Goal: Task Accomplishment & Management: Manage account settings

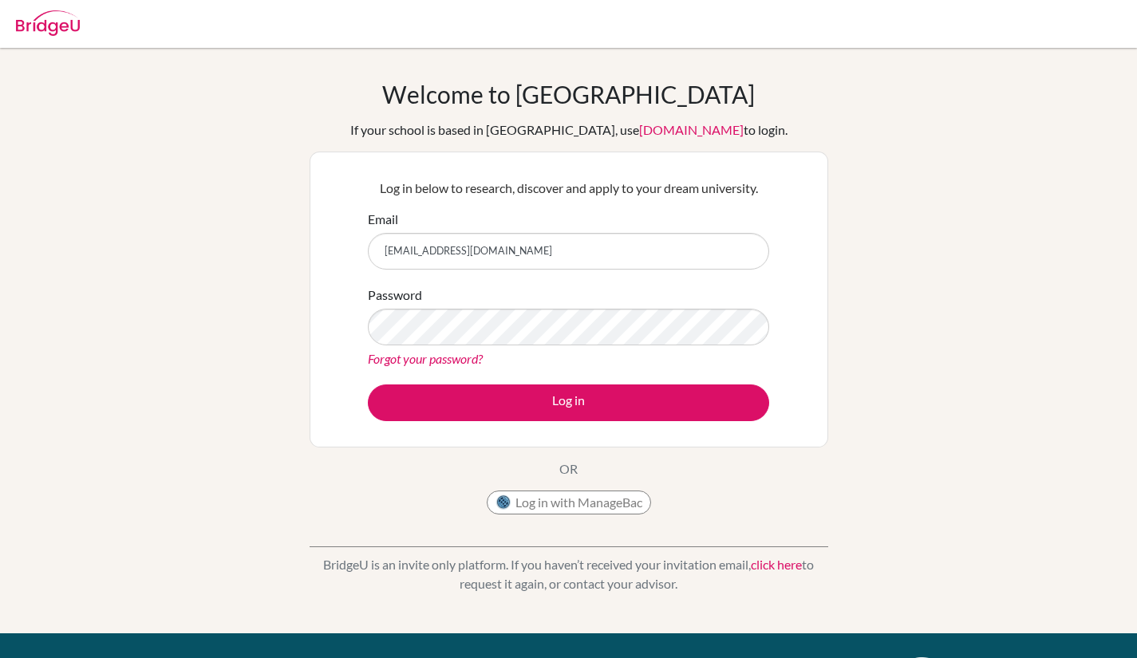
type input "[EMAIL_ADDRESS][DOMAIN_NAME]"
click at [528, 395] on button "Log in" at bounding box center [568, 403] width 401 height 37
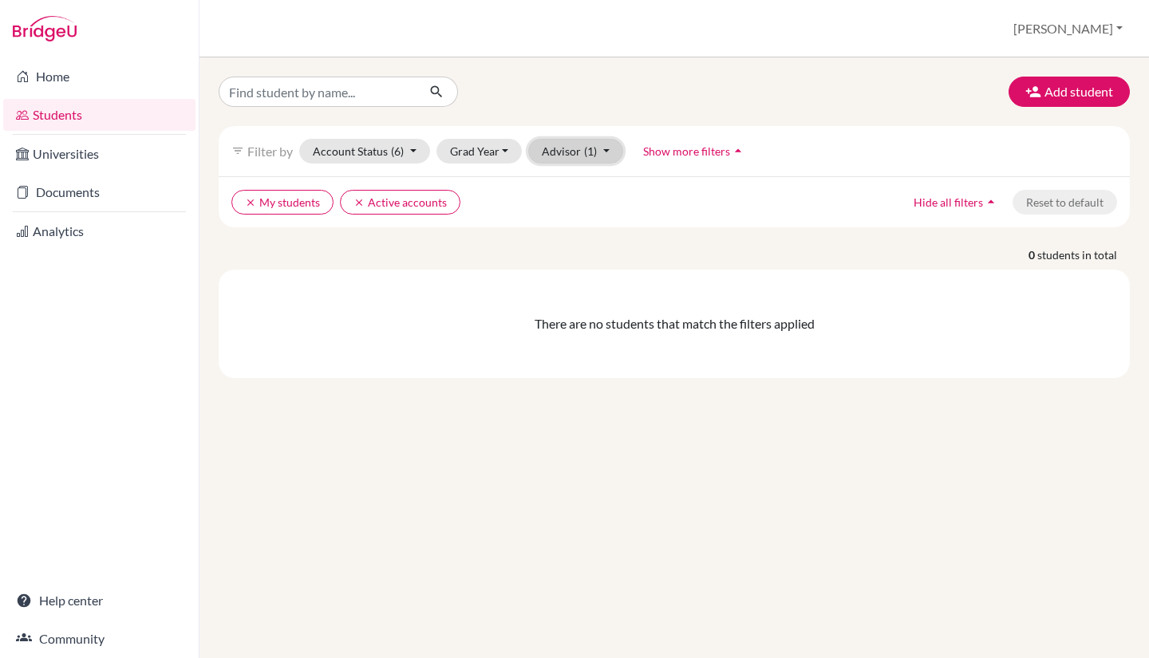
click at [584, 152] on span "(1)" at bounding box center [590, 151] width 13 height 14
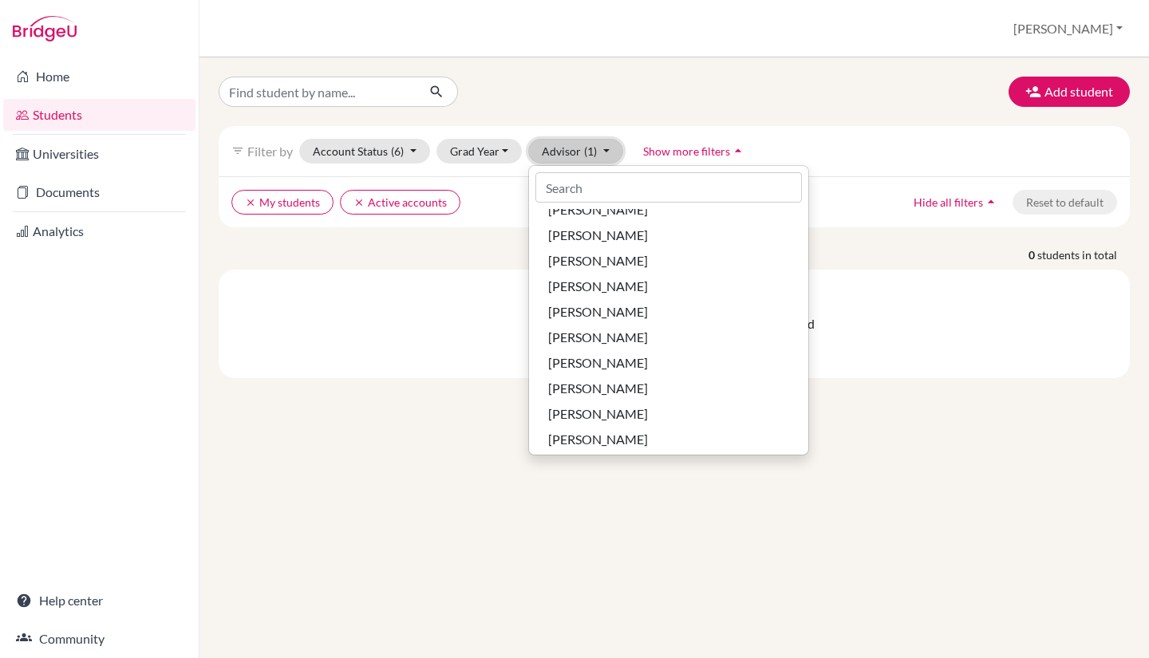
scroll to position [3605, 0]
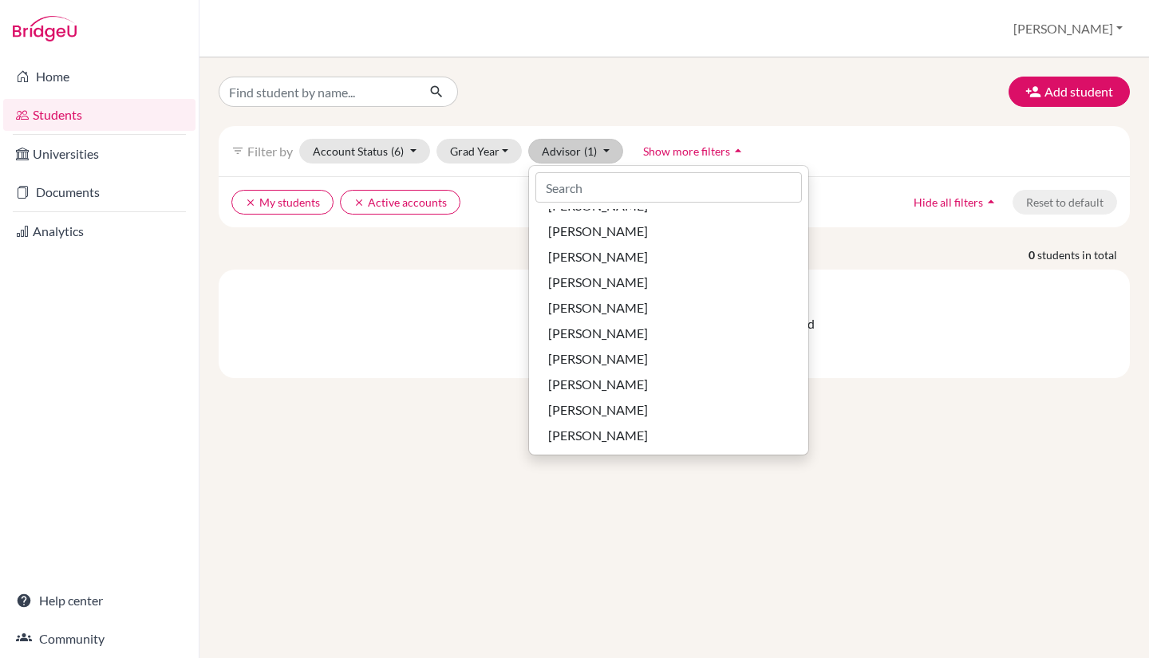
click at [700, 546] on div "Add student filter_list Filter by Account Status (6) Active accounts done Archi…" at bounding box center [675, 357] width 950 height 601
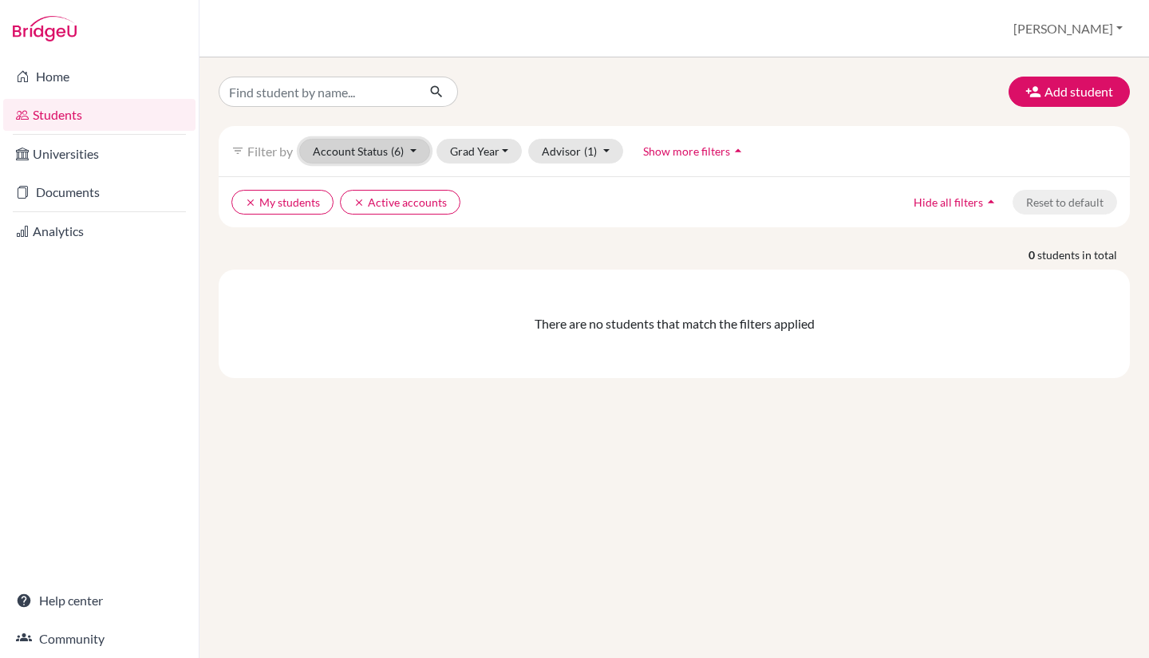
click at [410, 148] on button "Account Status (6)" at bounding box center [364, 151] width 131 height 25
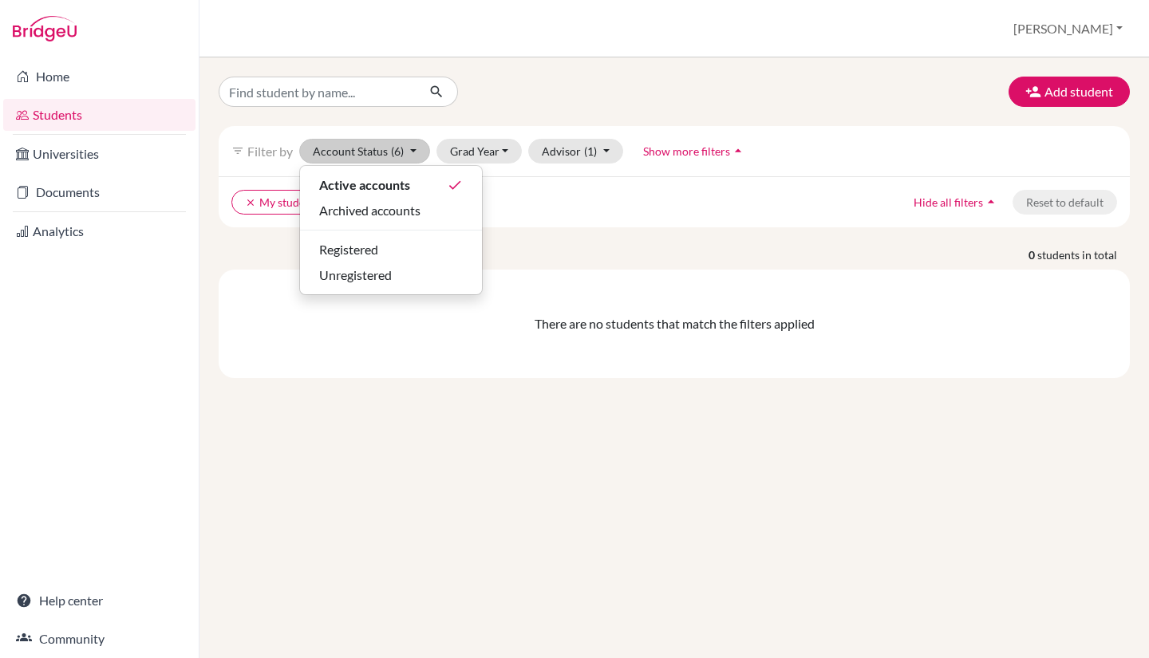
click at [428, 437] on div "Add student filter_list Filter by Account Status (6) Active accounts done Archi…" at bounding box center [675, 357] width 950 height 601
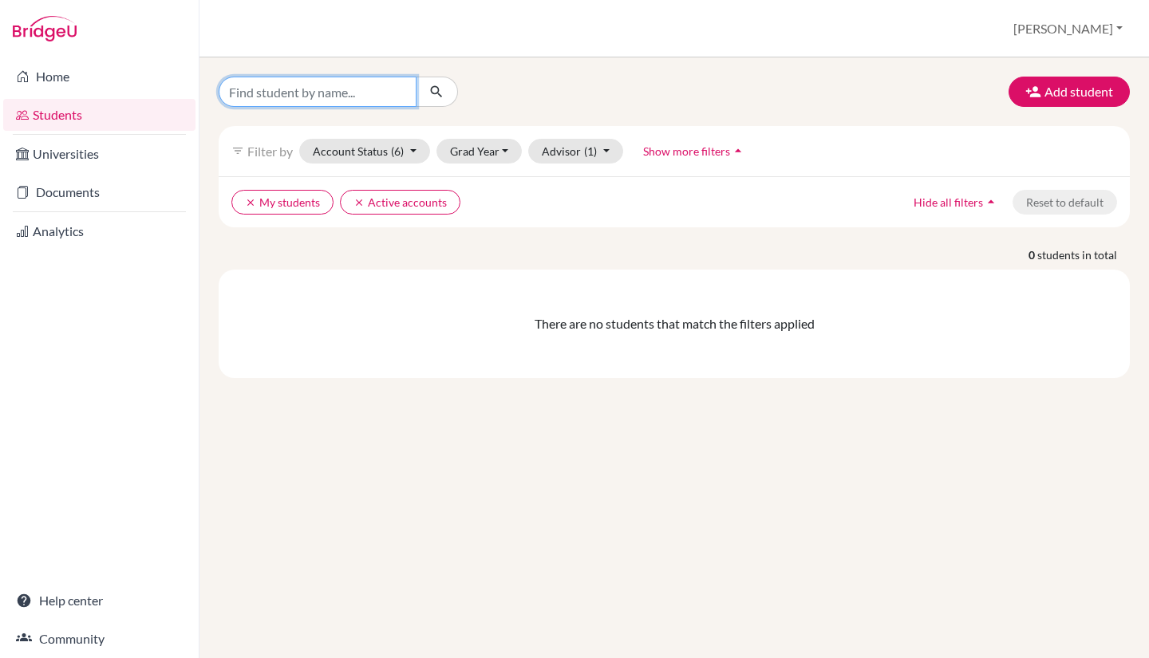
click at [296, 96] on input "Find student by name..." at bounding box center [318, 92] width 198 height 30
type input "fung"
click at [439, 93] on icon "submit" at bounding box center [437, 92] width 16 height 16
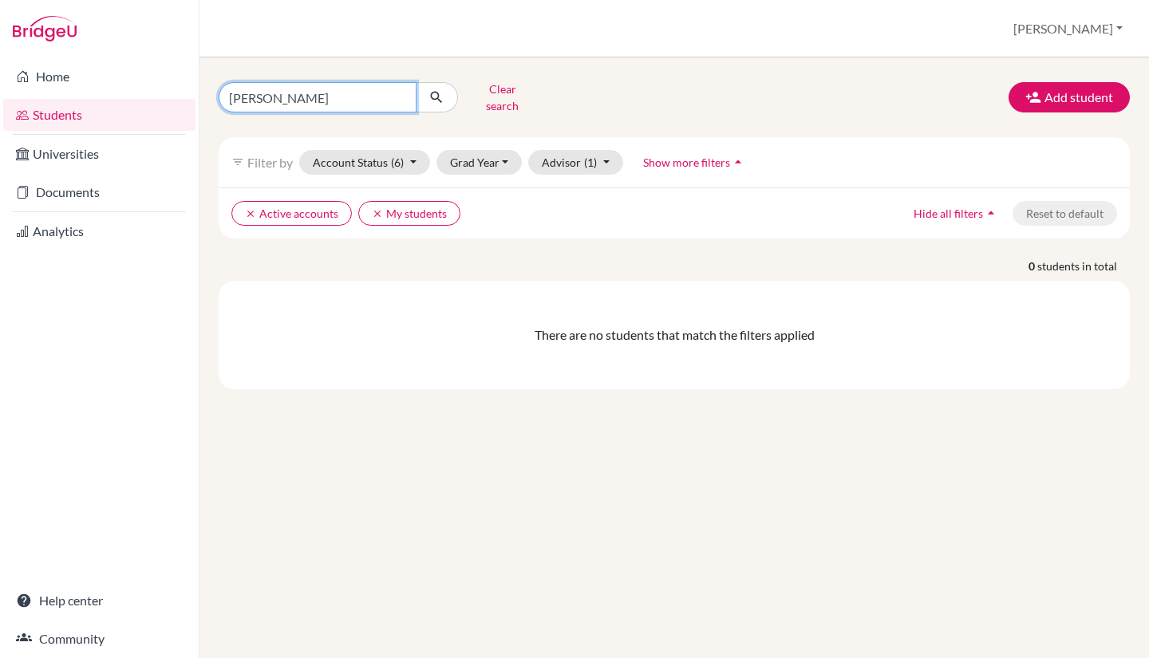
drag, startPoint x: 279, startPoint y: 94, endPoint x: 218, endPoint y: 87, distance: 61.1
click at [218, 87] on div "fung Clear search" at bounding box center [363, 98] width 312 height 42
type input "tristan"
click at [436, 98] on icon "submit" at bounding box center [437, 97] width 16 height 16
click at [57, 31] on img at bounding box center [45, 29] width 64 height 26
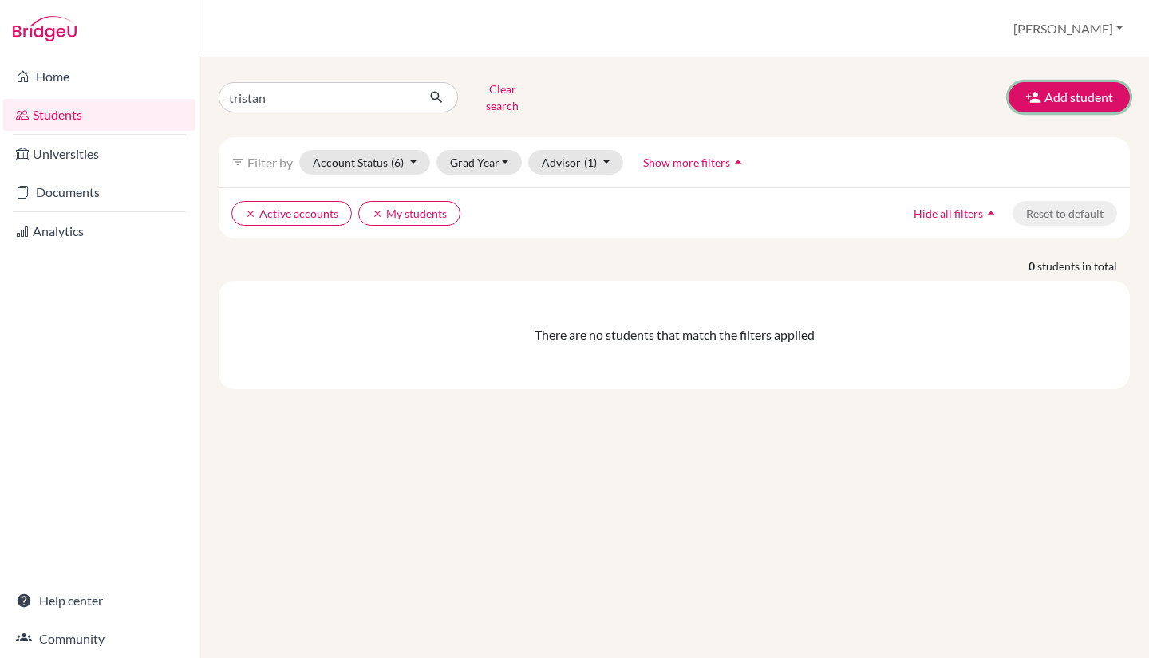
click at [1072, 89] on button "Add student" at bounding box center [1069, 97] width 121 height 30
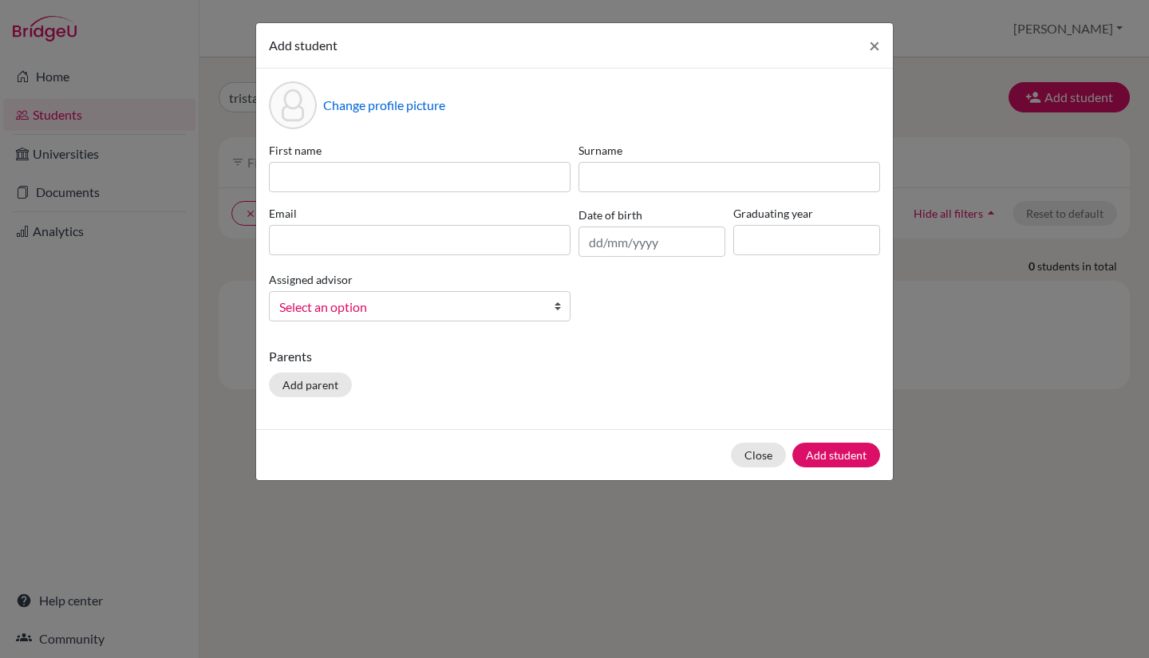
click at [559, 309] on b at bounding box center [562, 306] width 16 height 29
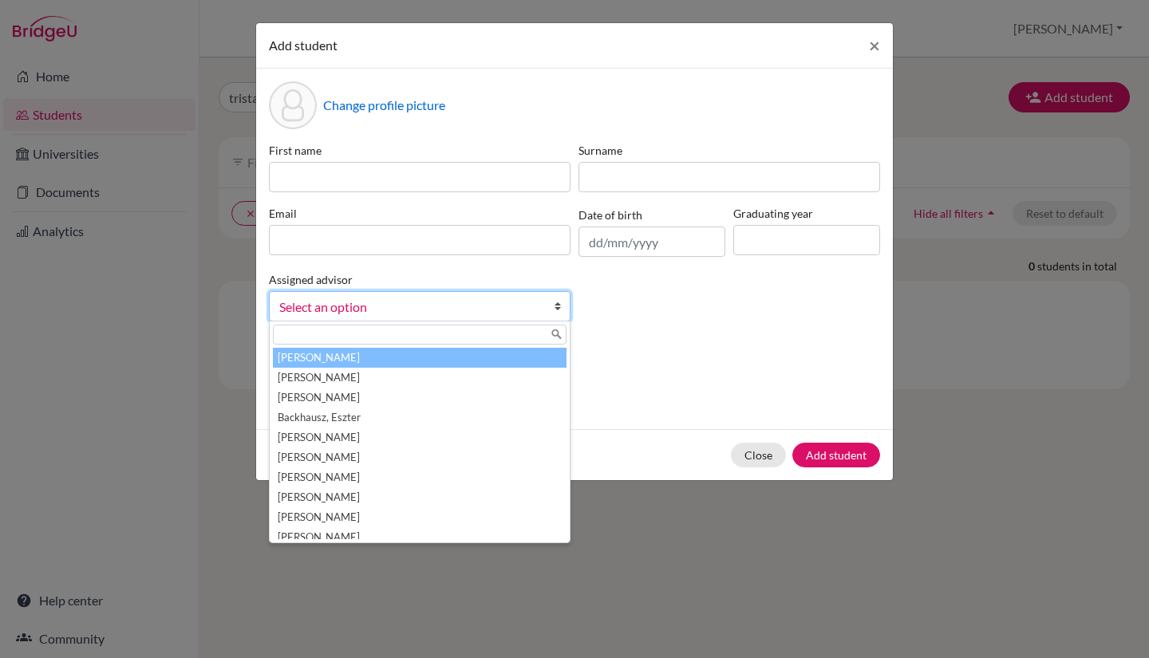
click at [644, 314] on div "First name Surname Email Date of birth Graduating year Assigned advisor Adlam, …" at bounding box center [574, 238] width 619 height 192
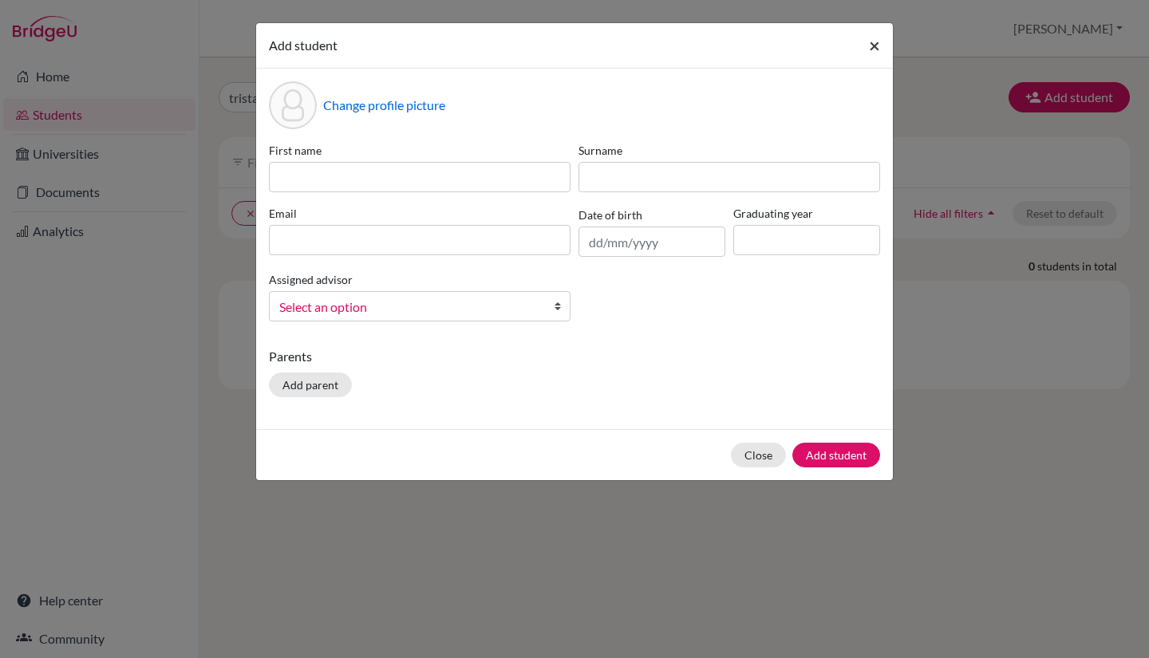
click at [877, 45] on span "×" at bounding box center [874, 45] width 11 height 23
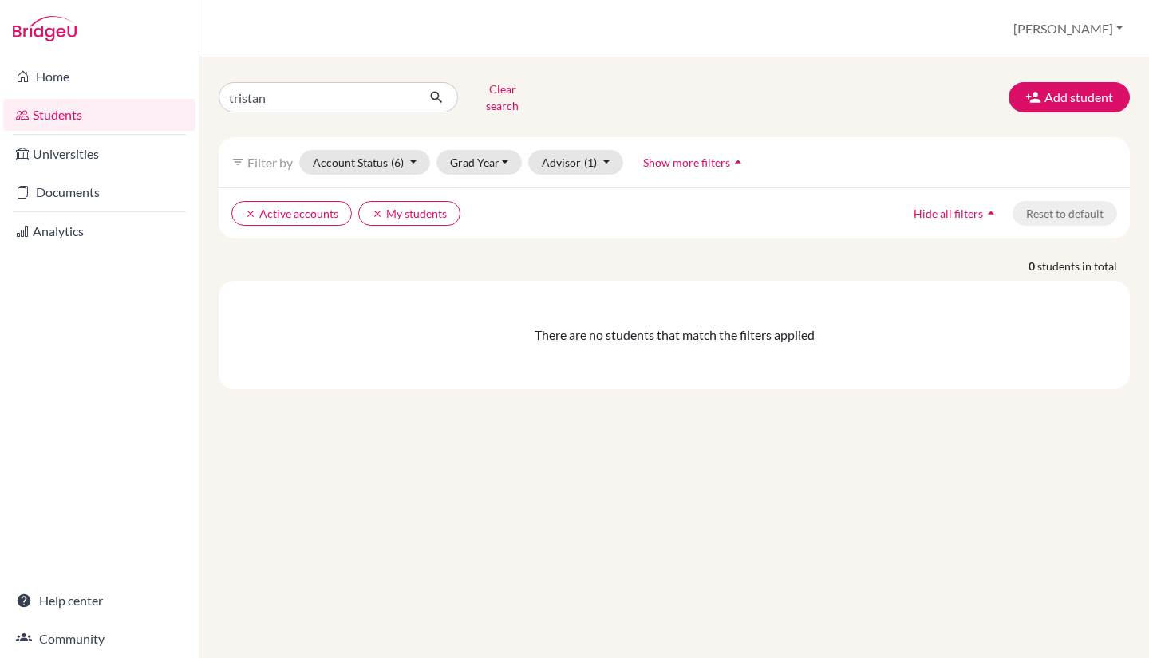
click at [876, 124] on div "tristan Clear search Add student filter_list Filter by Account Status (6) Activ…" at bounding box center [674, 233] width 911 height 313
click at [49, 81] on link "Home" at bounding box center [99, 77] width 192 height 32
click at [279, 93] on input "tristan" at bounding box center [318, 97] width 198 height 30
type input "[PERSON_NAME]"
click button "submit" at bounding box center [437, 97] width 42 height 30
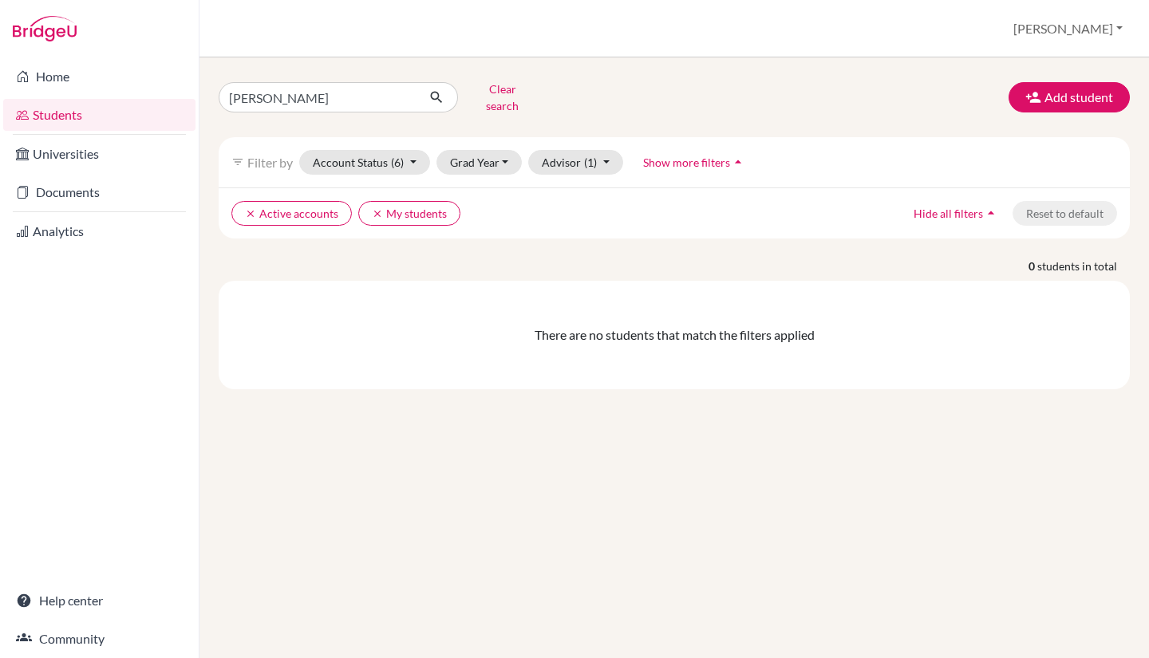
click at [40, 26] on img at bounding box center [45, 29] width 64 height 26
click at [41, 40] on img at bounding box center [45, 29] width 64 height 26
click at [57, 84] on link "Home" at bounding box center [99, 77] width 192 height 32
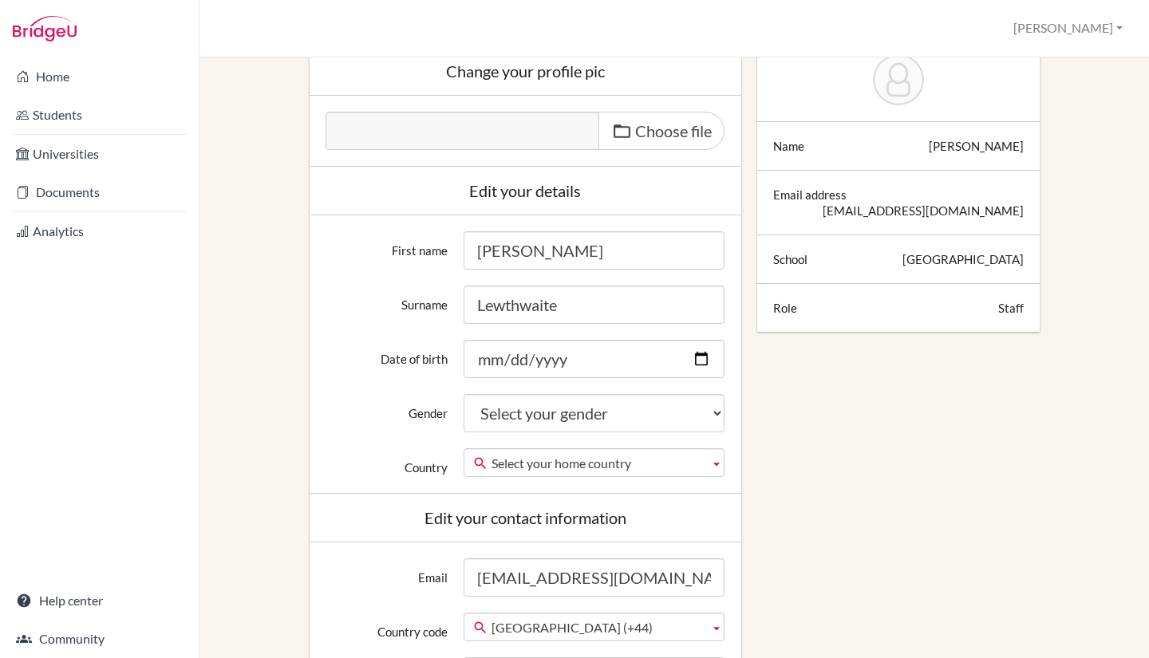
scroll to position [159, 0]
click at [711, 409] on select "Select your gender Female Male Neither" at bounding box center [594, 412] width 261 height 38
select select "male"
click at [464, 393] on select "Select your gender Female Male Neither" at bounding box center [594, 412] width 261 height 38
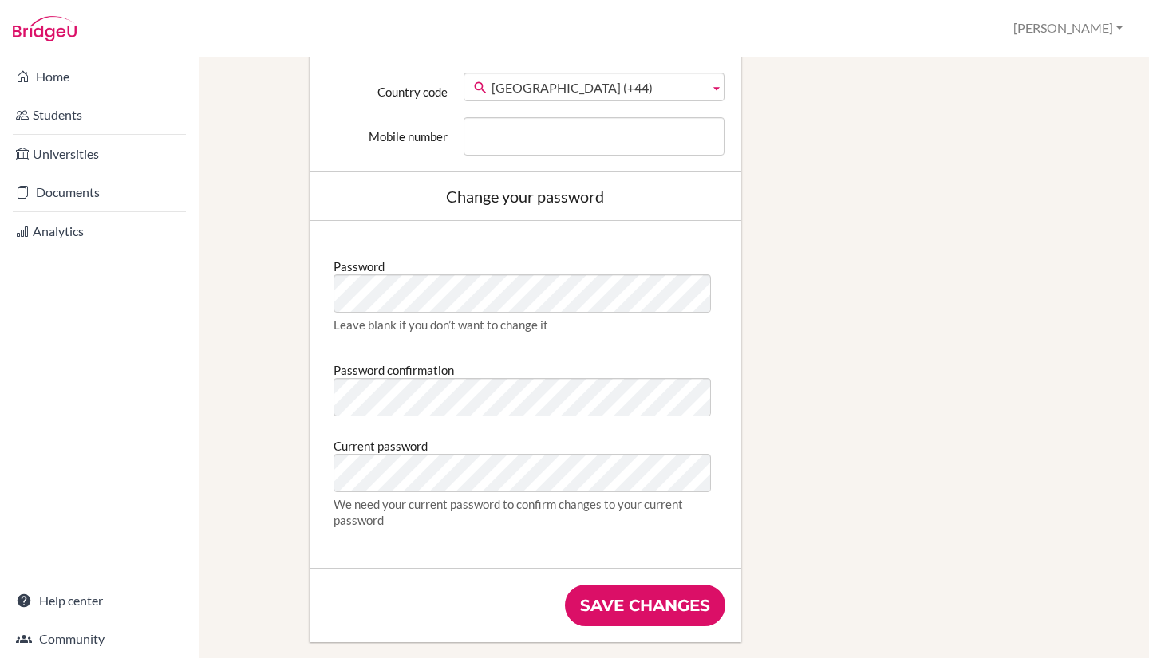
scroll to position [751, 0]
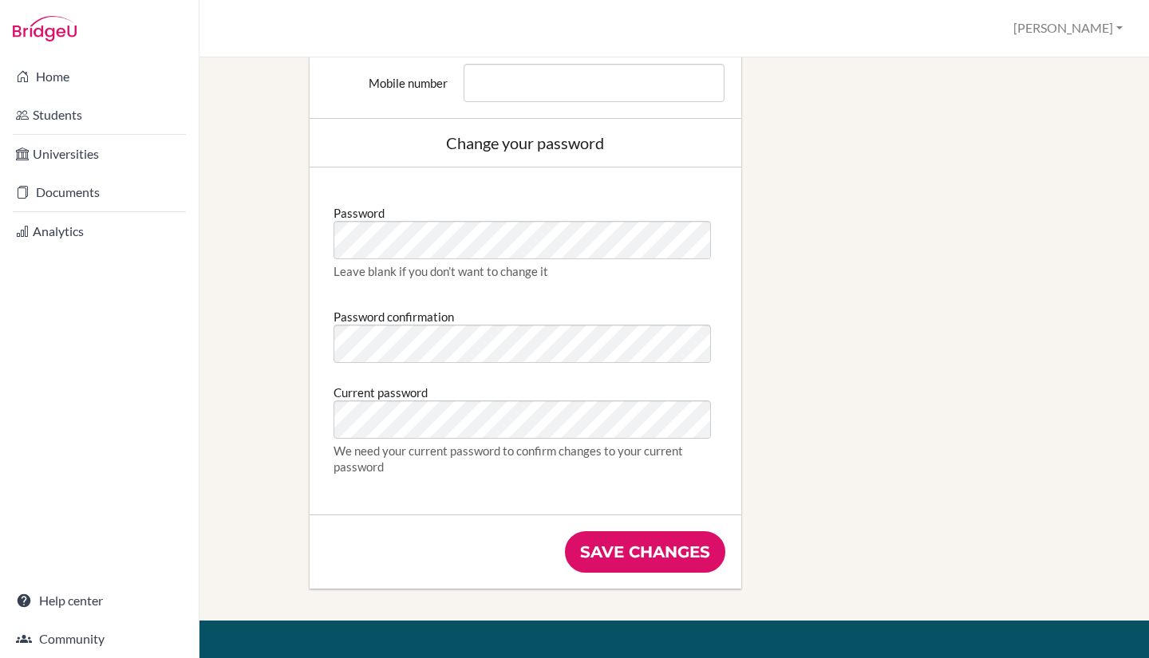
click at [666, 549] on input "Save changes" at bounding box center [645, 553] width 160 height 42
